Goal: Complete application form: Complete application form

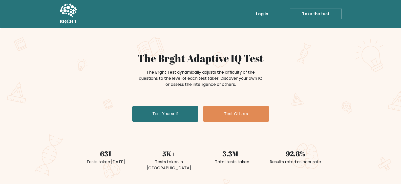
click at [178, 114] on link "Test Yourself" at bounding box center [165, 114] width 66 height 16
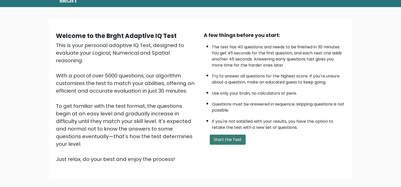
scroll to position [45, 0]
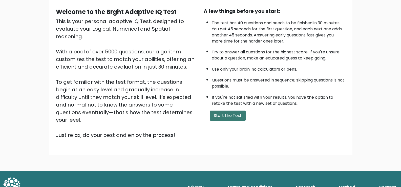
click at [230, 114] on button "Start the Test" at bounding box center [228, 116] width 36 height 10
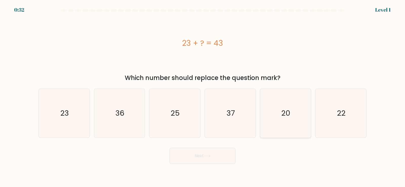
click at [278, 111] on icon "20" at bounding box center [285, 113] width 49 height 49
click at [203, 96] on input "e. 20" at bounding box center [202, 95] width 0 height 3
radio input "true"
click at [205, 159] on button "Next" at bounding box center [203, 156] width 66 height 16
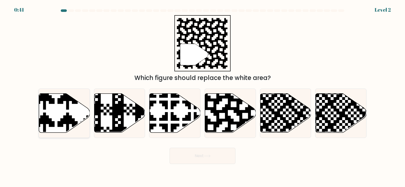
click at [70, 114] on icon at bounding box center [64, 113] width 51 height 39
click at [202, 96] on input "a." at bounding box center [202, 95] width 0 height 3
radio input "true"
click at [212, 158] on button "Next" at bounding box center [203, 156] width 66 height 16
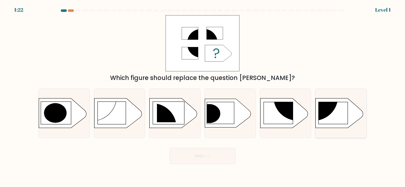
click at [321, 113] on circle at bounding box center [314, 96] width 48 height 48
click at [203, 96] on input "f." at bounding box center [202, 95] width 0 height 3
radio input "true"
click at [190, 154] on button "Next" at bounding box center [203, 156] width 66 height 16
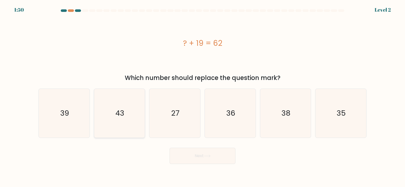
click at [127, 106] on icon "43" at bounding box center [119, 113] width 49 height 49
click at [202, 96] on input "b. 43" at bounding box center [202, 95] width 0 height 3
radio input "true"
click at [197, 154] on button "Next" at bounding box center [203, 156] width 66 height 16
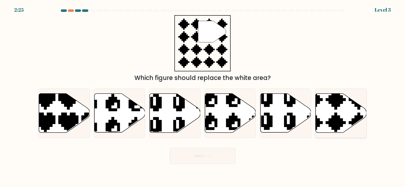
click at [330, 113] on icon at bounding box center [341, 113] width 51 height 39
click at [203, 96] on input "f." at bounding box center [202, 95] width 0 height 3
radio input "true"
click at [189, 156] on button "Next" at bounding box center [203, 156] width 66 height 16
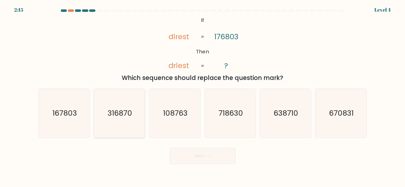
click at [124, 105] on icon "316870" at bounding box center [119, 113] width 49 height 49
click at [202, 96] on input "b. 316870" at bounding box center [202, 95] width 0 height 3
radio input "true"
click at [200, 155] on button "Next" at bounding box center [203, 156] width 66 height 16
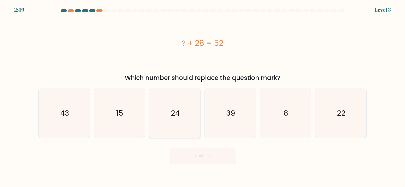
drag, startPoint x: 183, startPoint y: 116, endPoint x: 187, endPoint y: 119, distance: 4.5
click at [184, 116] on icon "24" at bounding box center [174, 113] width 49 height 49
click at [202, 96] on input "c. 24" at bounding box center [202, 95] width 0 height 3
radio input "true"
click at [214, 157] on button "Next" at bounding box center [203, 156] width 66 height 16
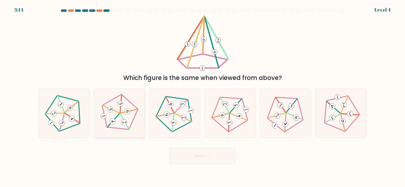
click at [127, 122] on 512 at bounding box center [124, 122] width 7 height 7
click at [202, 96] on input "b." at bounding box center [202, 95] width 0 height 3
radio input "true"
click at [209, 163] on button "Next" at bounding box center [203, 156] width 66 height 16
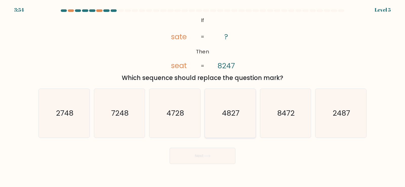
click at [230, 122] on icon "4827" at bounding box center [230, 113] width 49 height 49
click at [203, 96] on input "d. 4827" at bounding box center [202, 95] width 0 height 3
radio input "true"
click at [218, 164] on button "Next" at bounding box center [203, 156] width 66 height 16
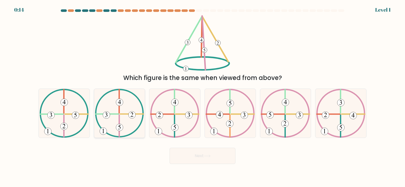
click at [127, 115] on icon at bounding box center [119, 113] width 49 height 49
click at [202, 96] on input "b." at bounding box center [202, 95] width 0 height 3
radio input "true"
click at [199, 155] on button "Next" at bounding box center [203, 156] width 66 height 16
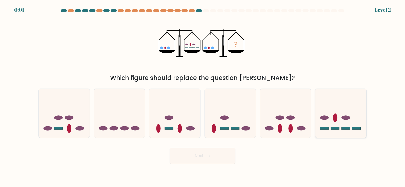
click at [328, 119] on ellipse at bounding box center [324, 118] width 9 height 4
click at [203, 96] on input "f." at bounding box center [202, 95] width 0 height 3
radio input "true"
click at [191, 155] on button "Next" at bounding box center [203, 156] width 66 height 16
